Goal: Find specific page/section: Find specific page/section

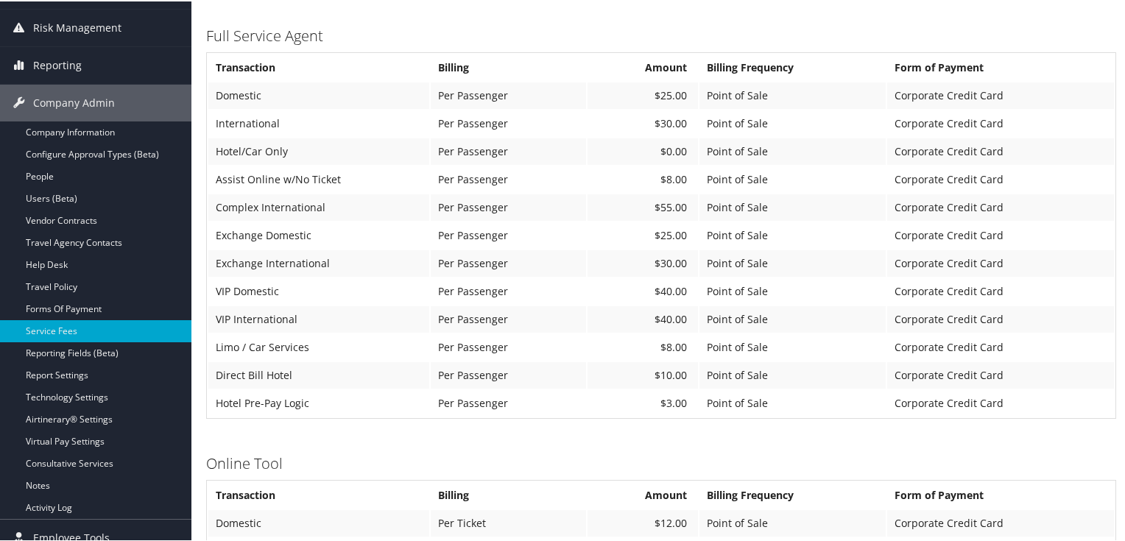
scroll to position [326, 0]
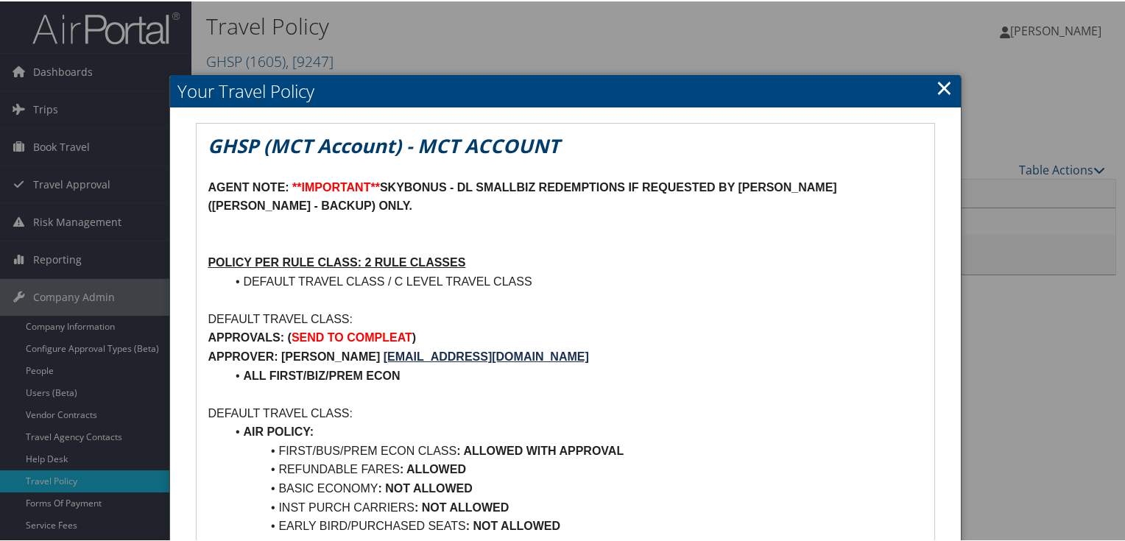
click at [936, 85] on link "×" at bounding box center [944, 85] width 17 height 29
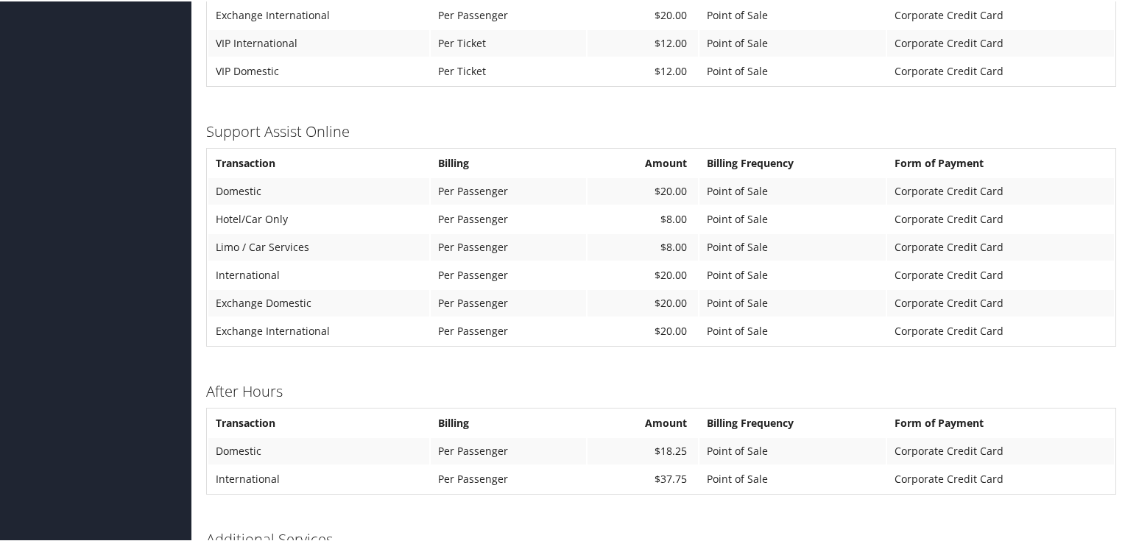
scroll to position [972, 0]
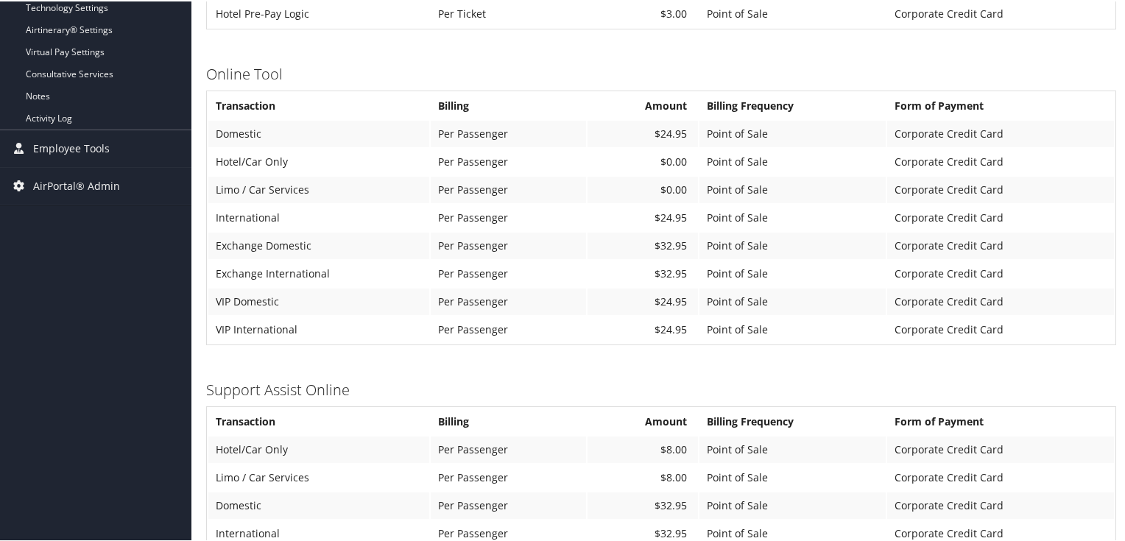
scroll to position [471, 0]
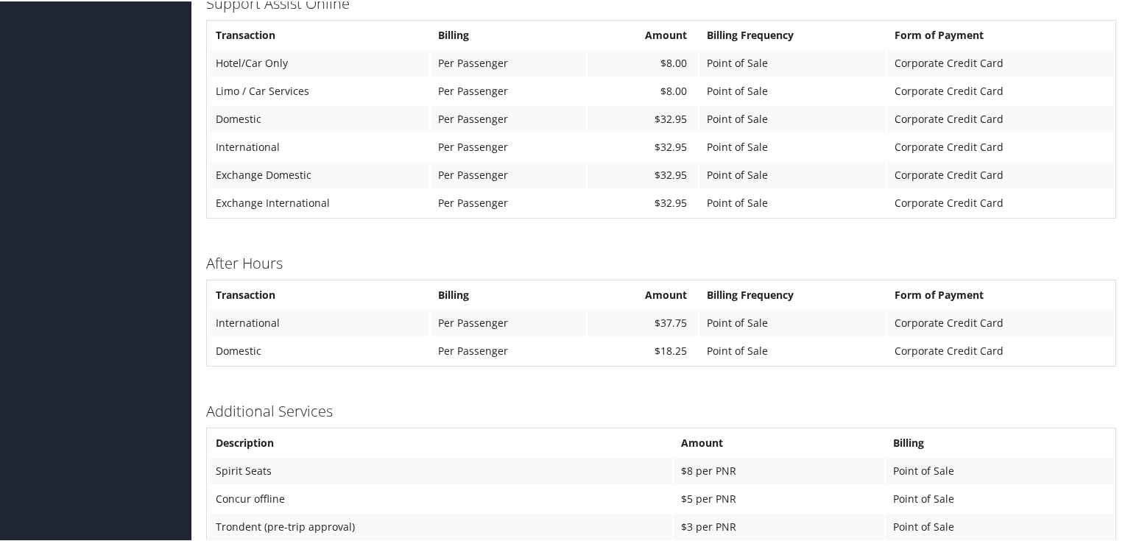
scroll to position [972, 0]
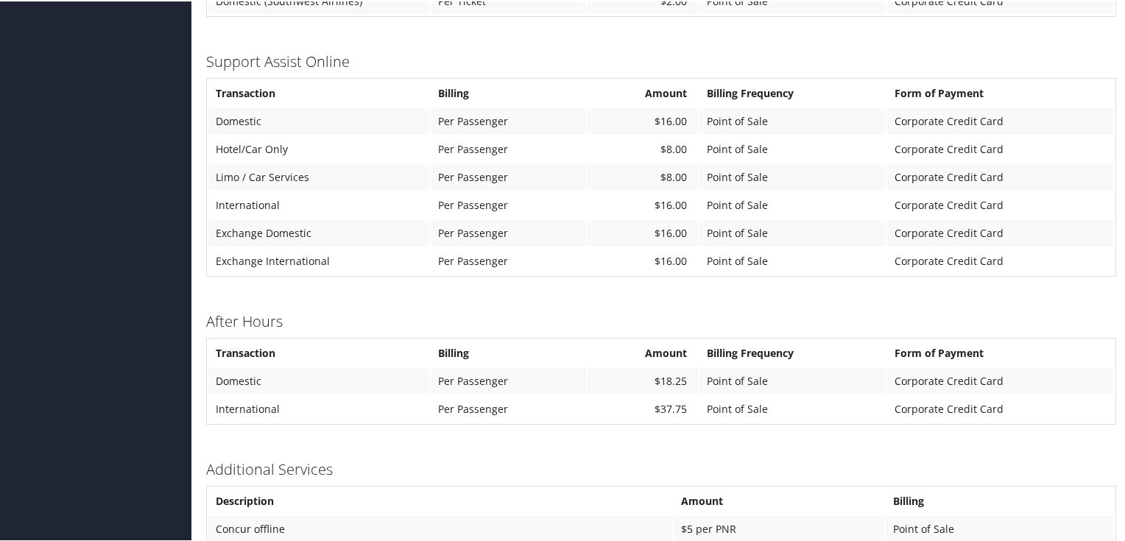
scroll to position [822, 0]
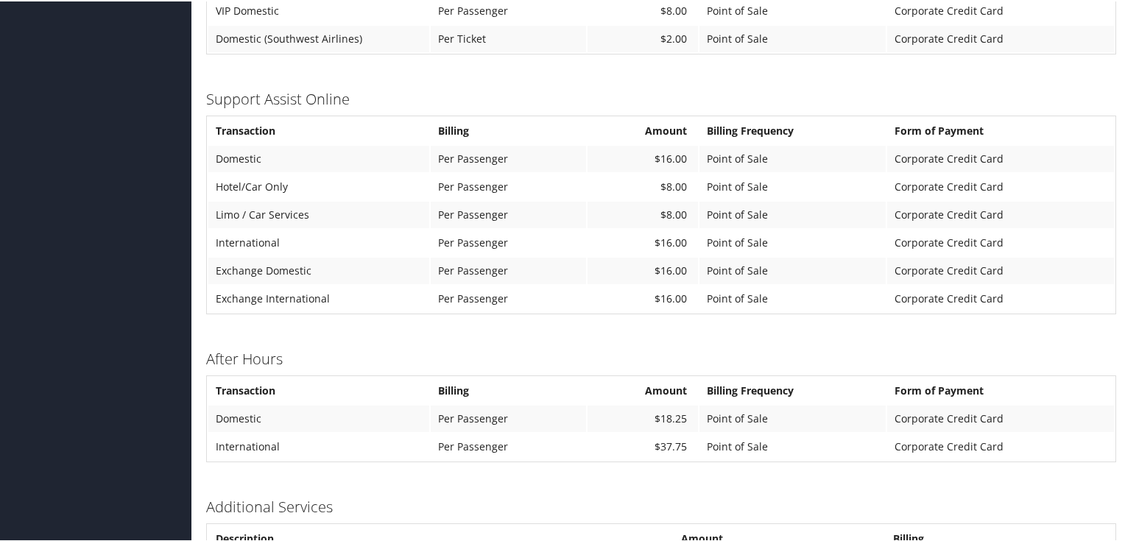
scroll to position [999, 0]
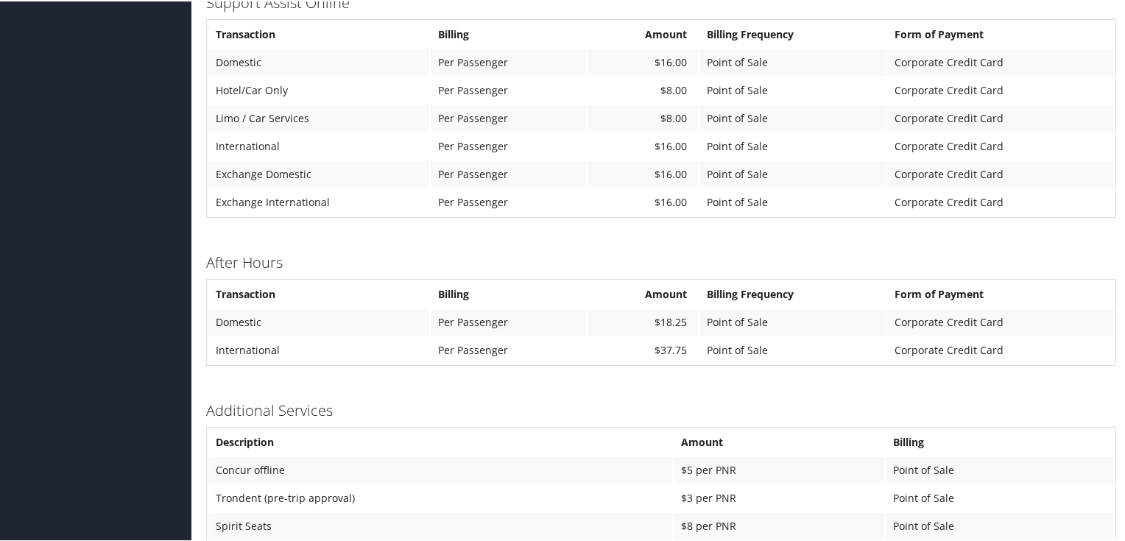
click at [1063, 399] on h3 "Additional Services" at bounding box center [661, 409] width 910 height 21
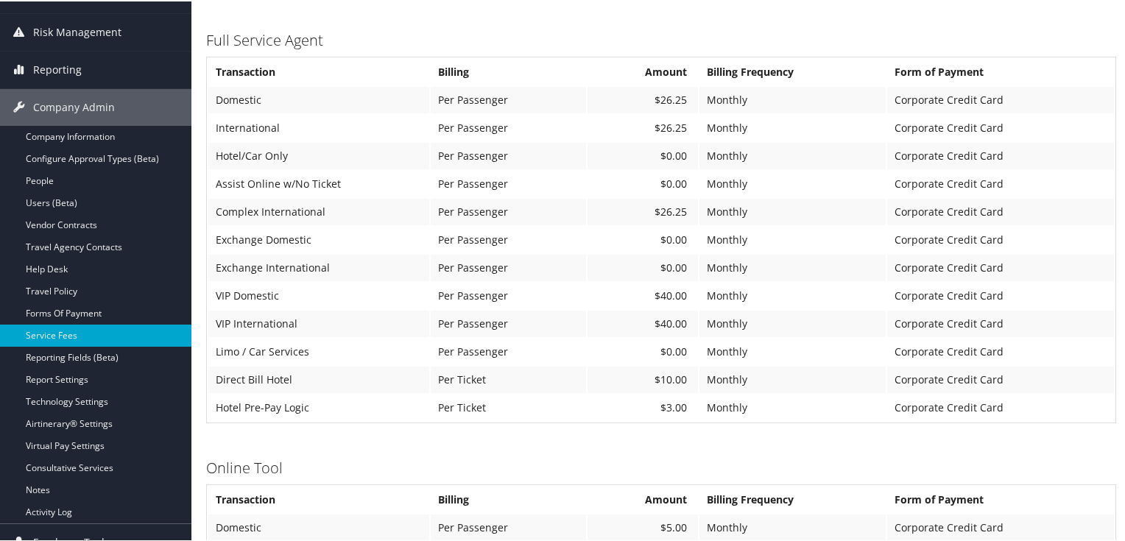
scroll to position [144, 0]
